Goal: Information Seeking & Learning: Learn about a topic

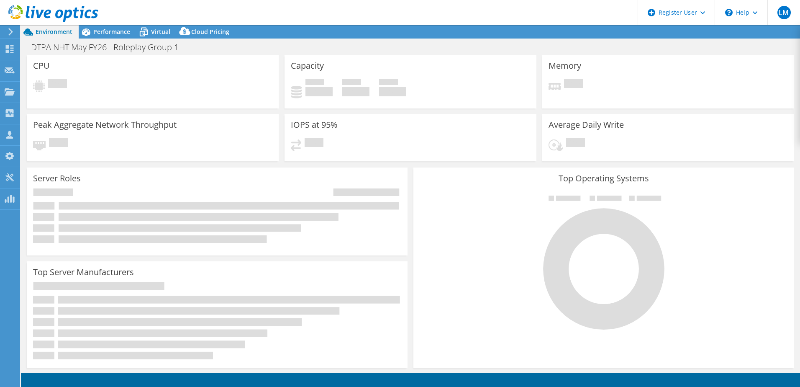
select select "EULondon"
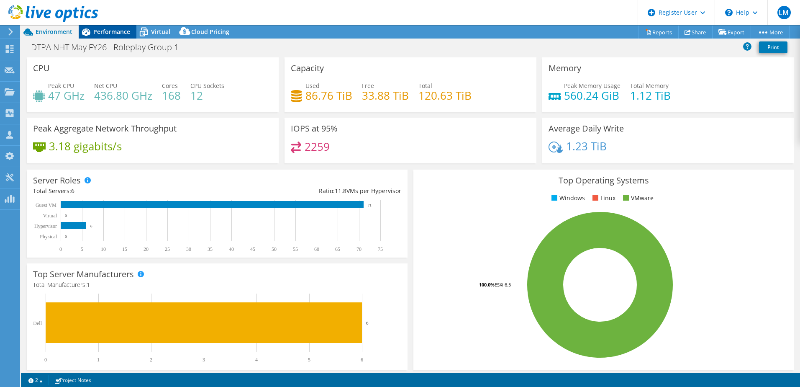
click at [117, 28] on span "Performance" at bounding box center [111, 32] width 37 height 8
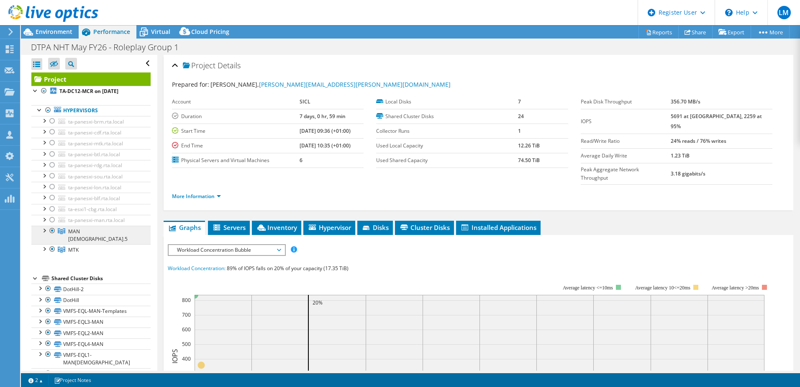
click at [103, 230] on link "MAN [DEMOGRAPHIC_DATA].5" at bounding box center [90, 235] width 119 height 18
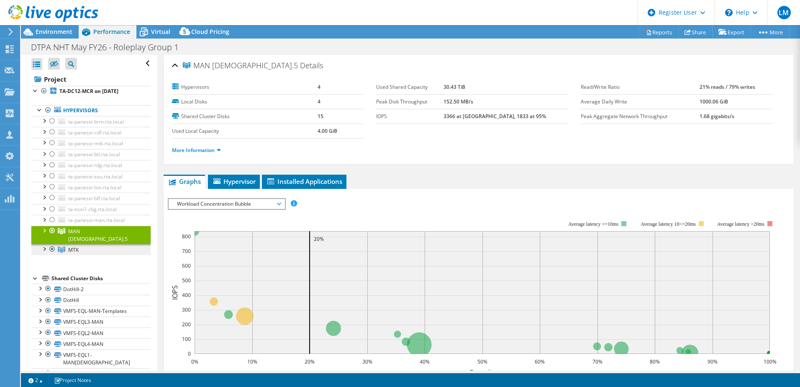
click at [105, 244] on link "MTK" at bounding box center [90, 249] width 119 height 11
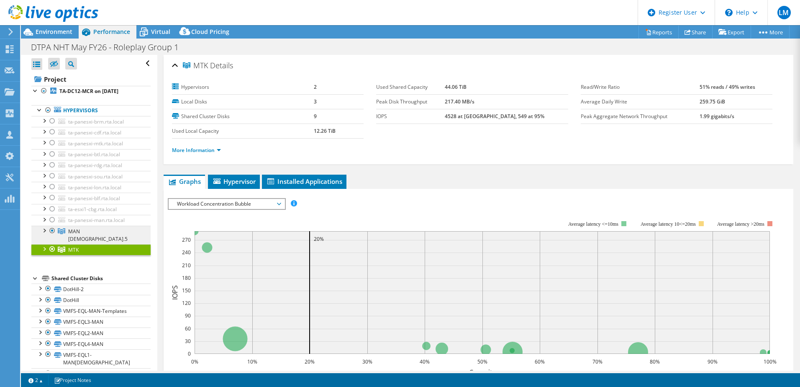
click at [100, 230] on link "MAN [DEMOGRAPHIC_DATA].5" at bounding box center [90, 235] width 119 height 18
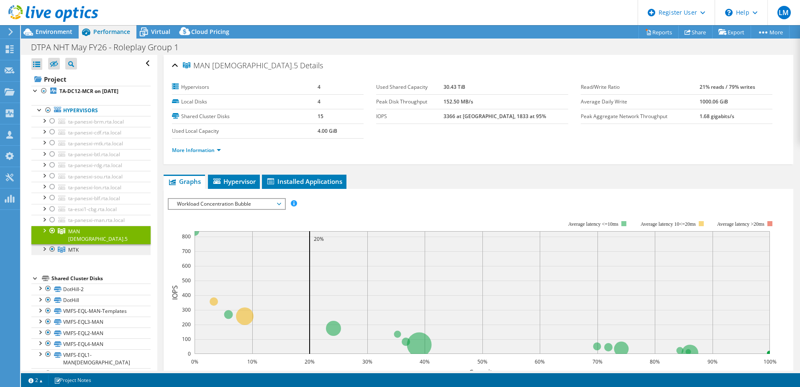
click at [101, 244] on link "MTK" at bounding box center [90, 249] width 119 height 11
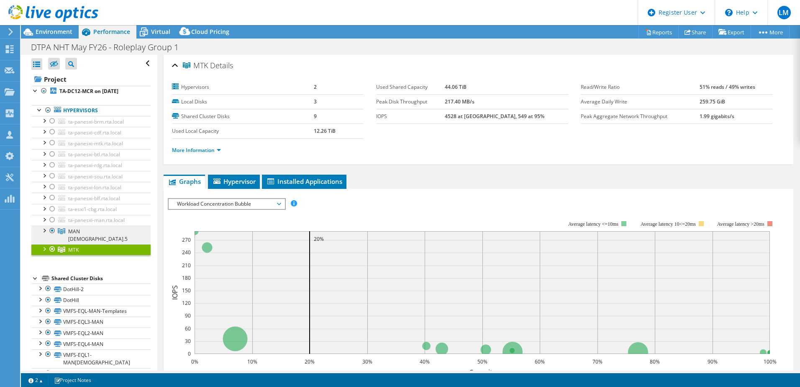
click at [79, 229] on span "MAN [DEMOGRAPHIC_DATA].5" at bounding box center [97, 235] width 59 height 15
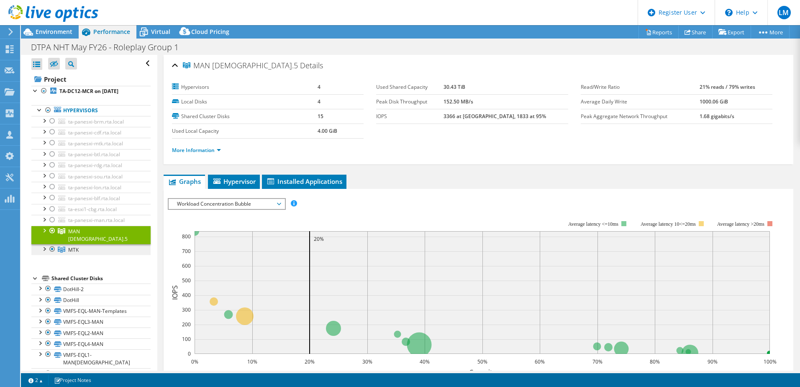
click at [82, 244] on link "MTK" at bounding box center [90, 249] width 119 height 11
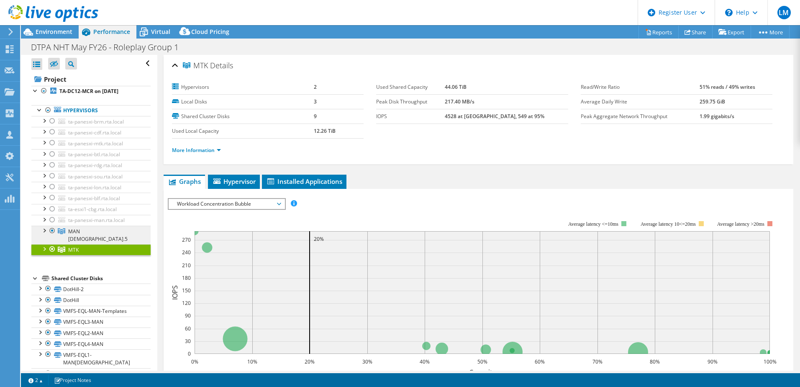
click at [87, 229] on span "MAN [DEMOGRAPHIC_DATA].5" at bounding box center [97, 235] width 59 height 15
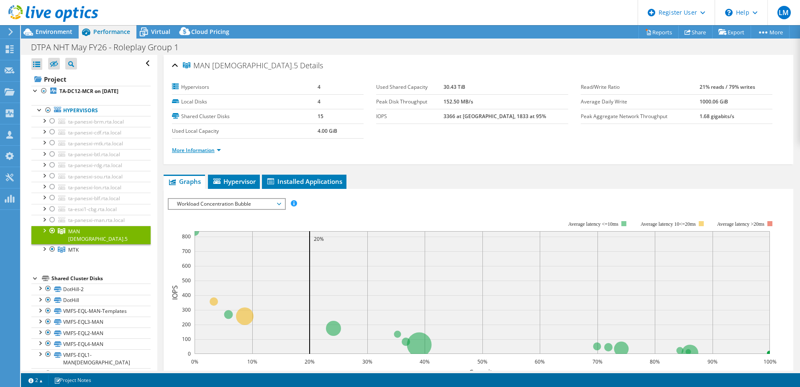
click at [182, 149] on link "More Information" at bounding box center [196, 149] width 49 height 7
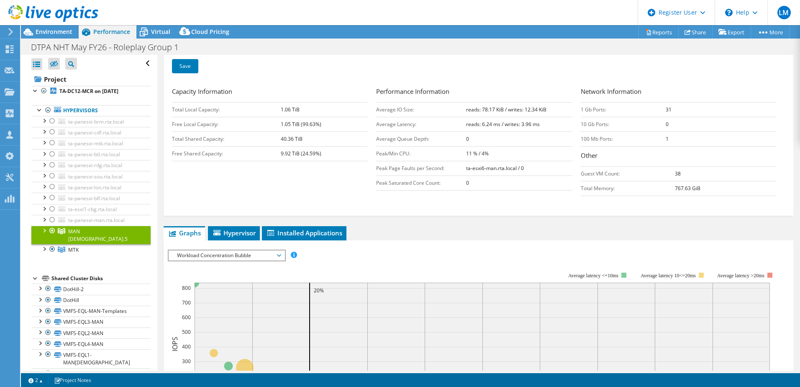
scroll to position [139, 0]
